Goal: Task Accomplishment & Management: Use online tool/utility

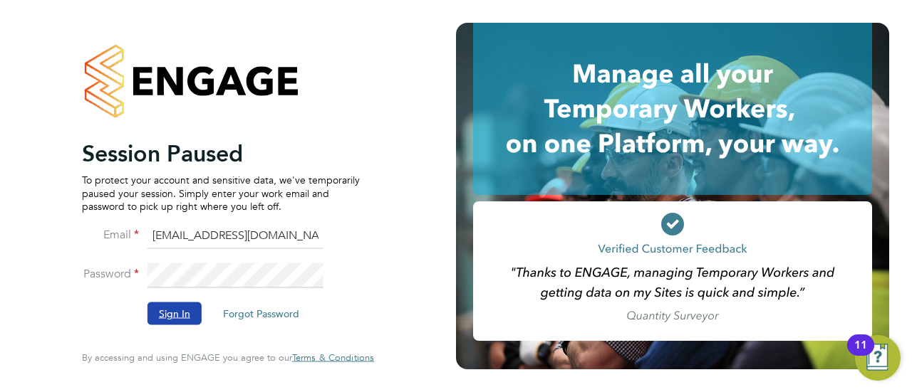
click at [189, 305] on button "Sign In" at bounding box center [174, 314] width 54 height 23
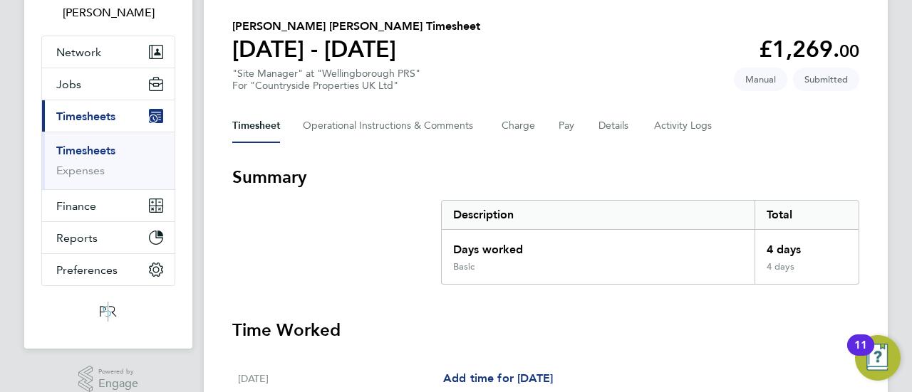
scroll to position [142, 0]
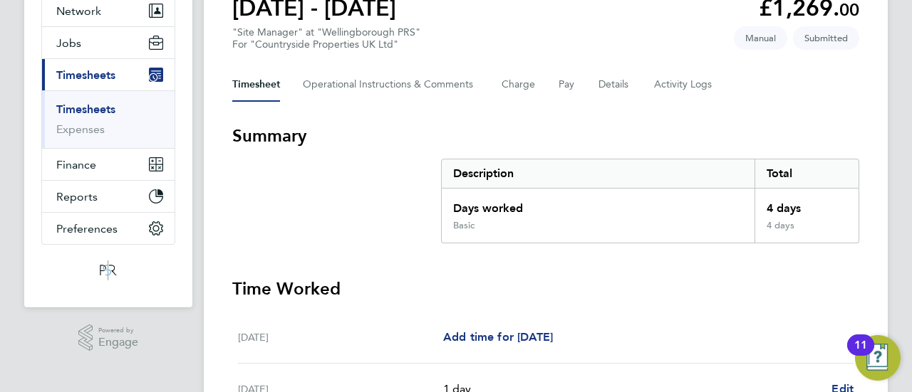
click at [88, 111] on link "Timesheets" at bounding box center [85, 110] width 59 height 14
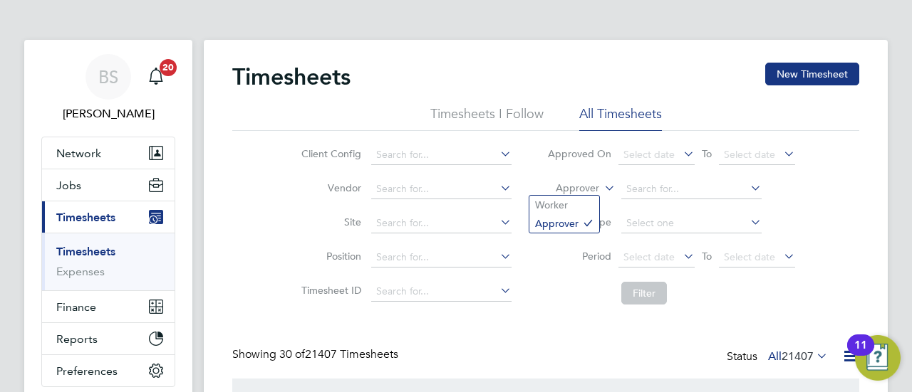
click at [601, 190] on icon at bounding box center [601, 184] width 0 height 13
click at [568, 204] on li "Worker" at bounding box center [564, 205] width 70 height 19
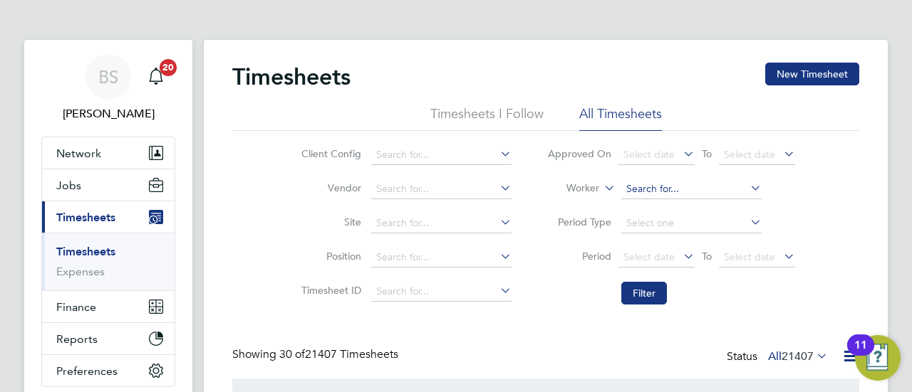
click at [669, 185] on input at bounding box center [691, 189] width 140 height 20
type input "i"
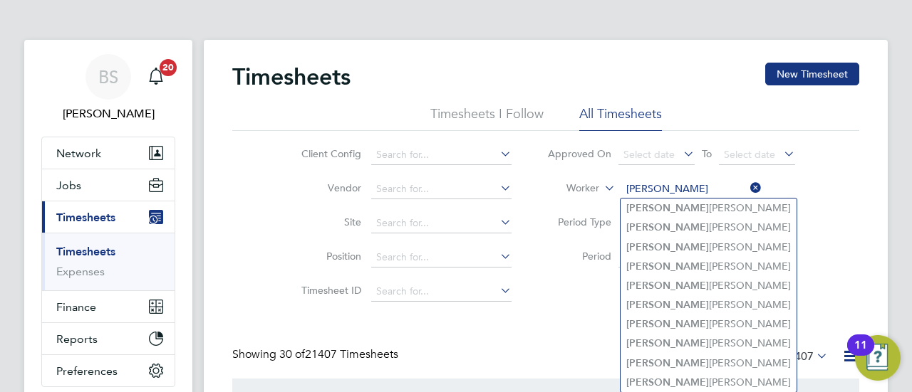
type input "Ian"
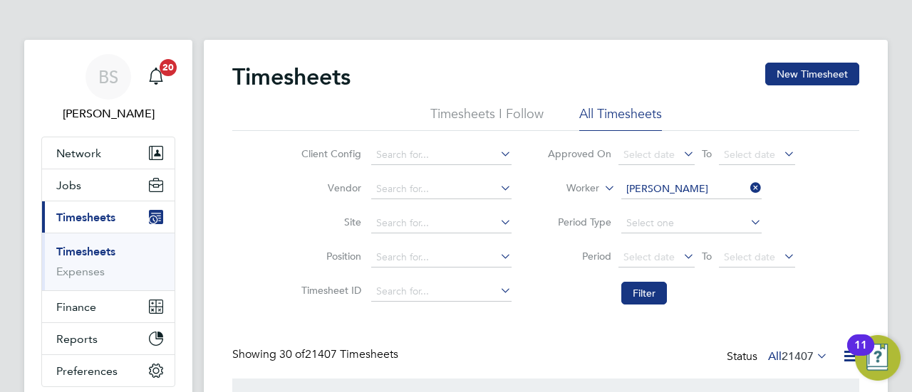
click at [658, 220] on li "Ian Co usins" at bounding box center [690, 227] width 141 height 19
type input "Ian Cousins"
click at [645, 293] on button "Filter" at bounding box center [644, 293] width 46 height 23
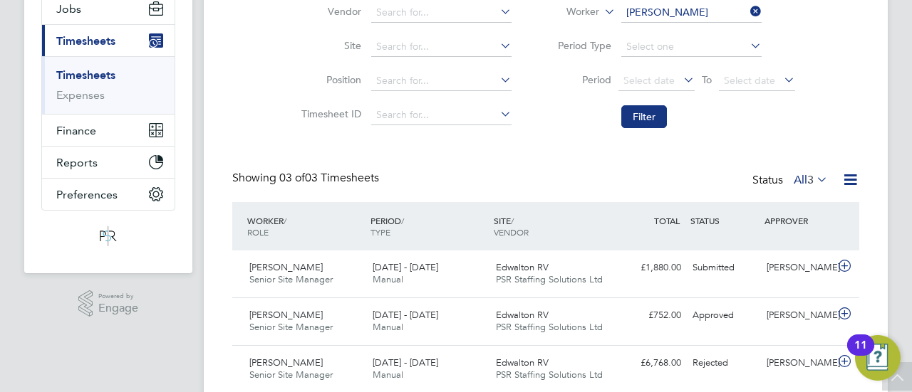
scroll to position [178, 0]
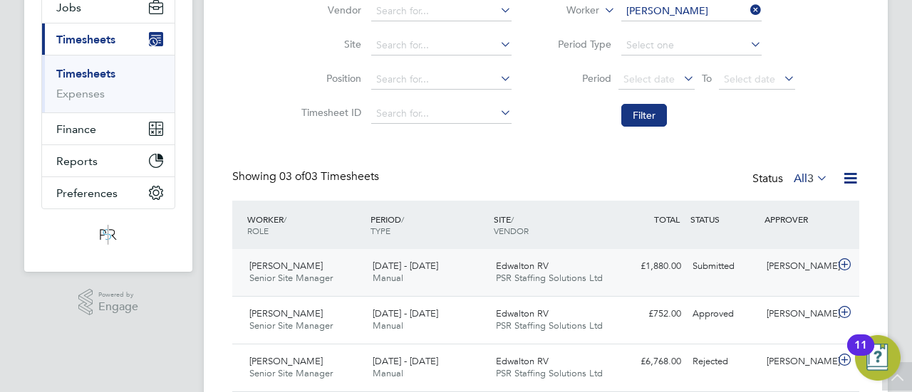
click at [436, 274] on div "25 - 31 Aug 2025 Manual" at bounding box center [428, 273] width 123 height 36
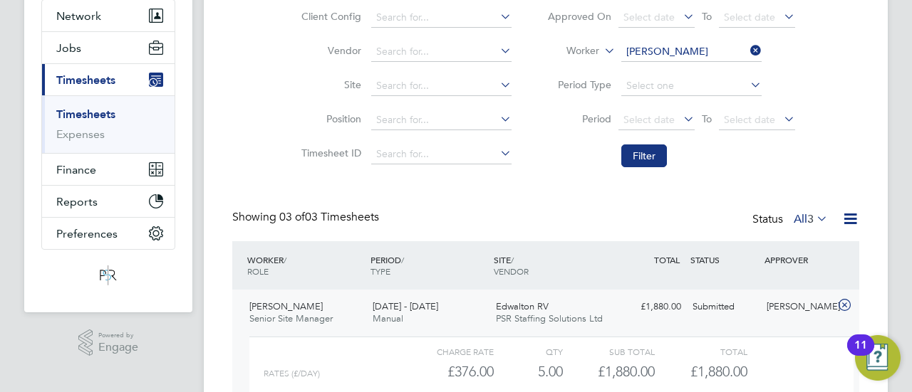
scroll to position [285, 0]
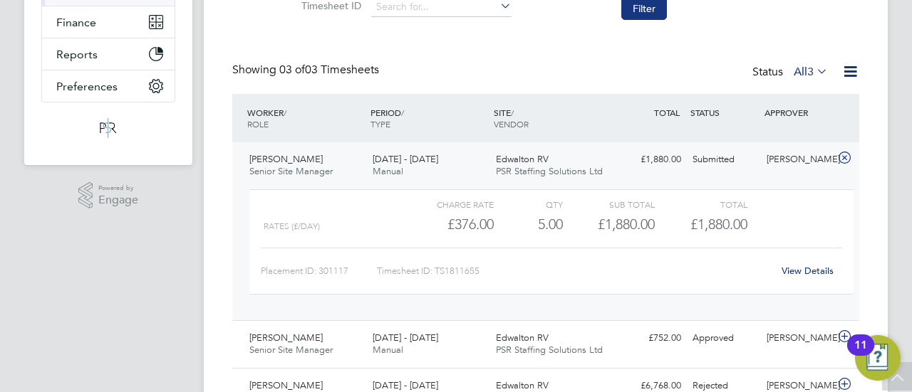
click at [441, 63] on div "Showing 03 of 03 Timesheets Status All 3" at bounding box center [545, 78] width 627 height 31
